Goal: Task Accomplishment & Management: Use online tool/utility

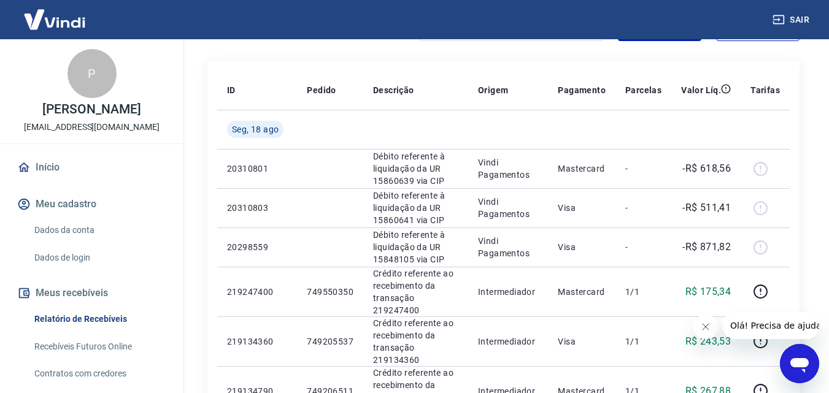
scroll to position [129, 0]
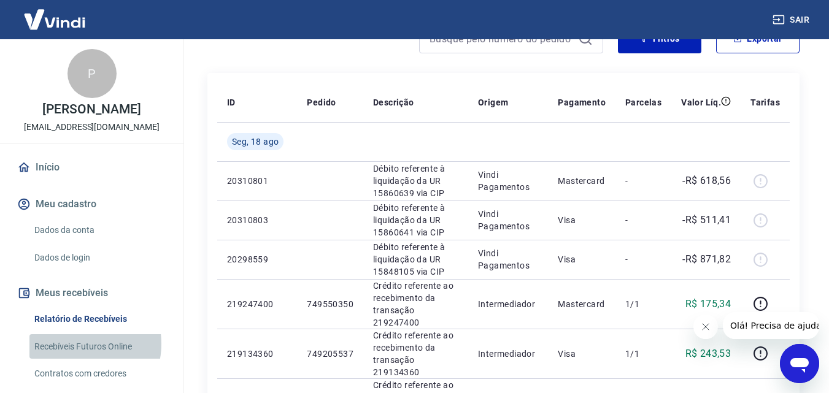
click at [76, 356] on link "Recebíveis Futuros Online" at bounding box center [98, 346] width 139 height 25
